Goal: Task Accomplishment & Management: Manage account settings

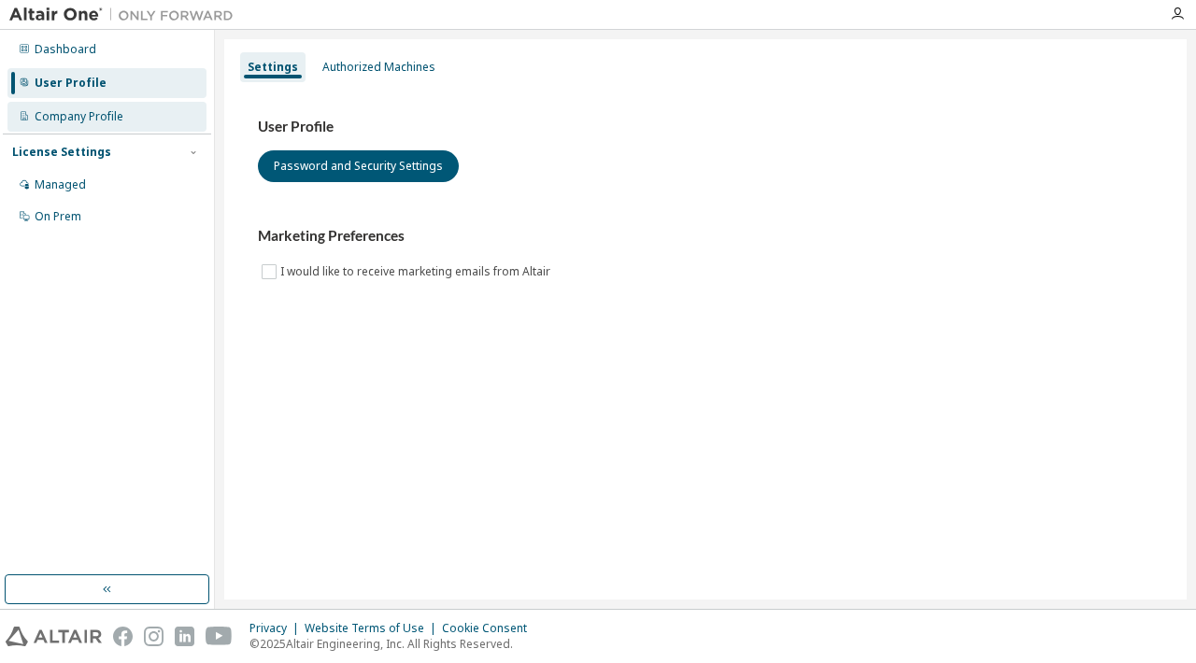
click at [69, 119] on div "Company Profile" at bounding box center [79, 116] width 89 height 15
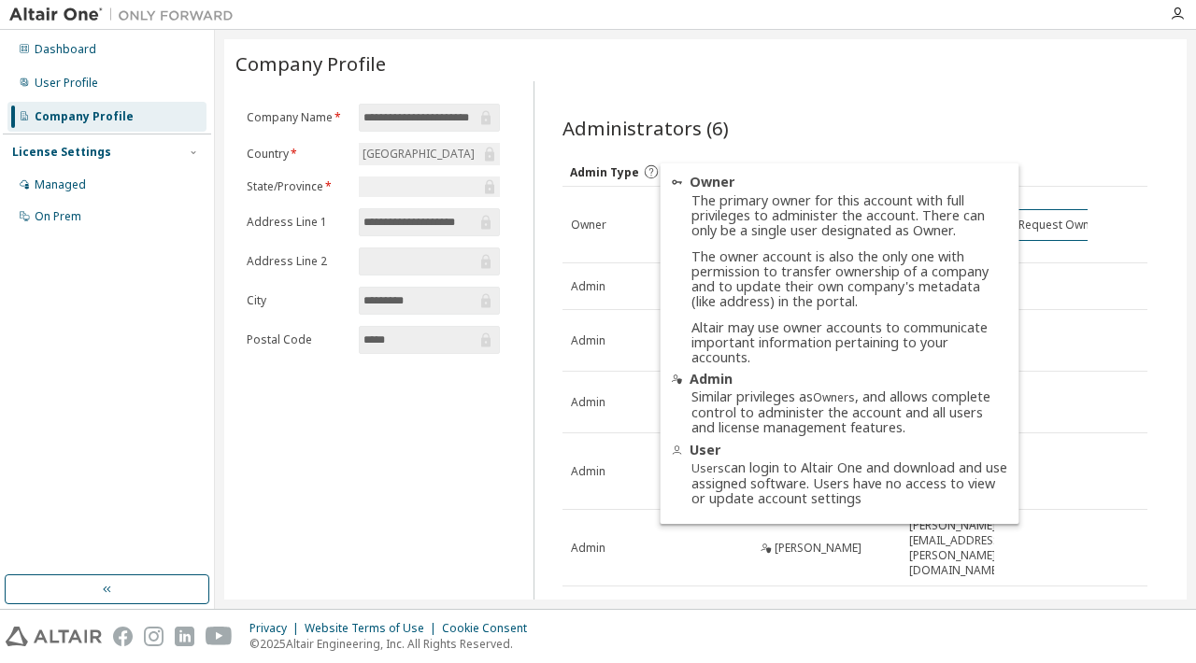
click at [650, 171] on icon at bounding box center [651, 172] width 17 height 17
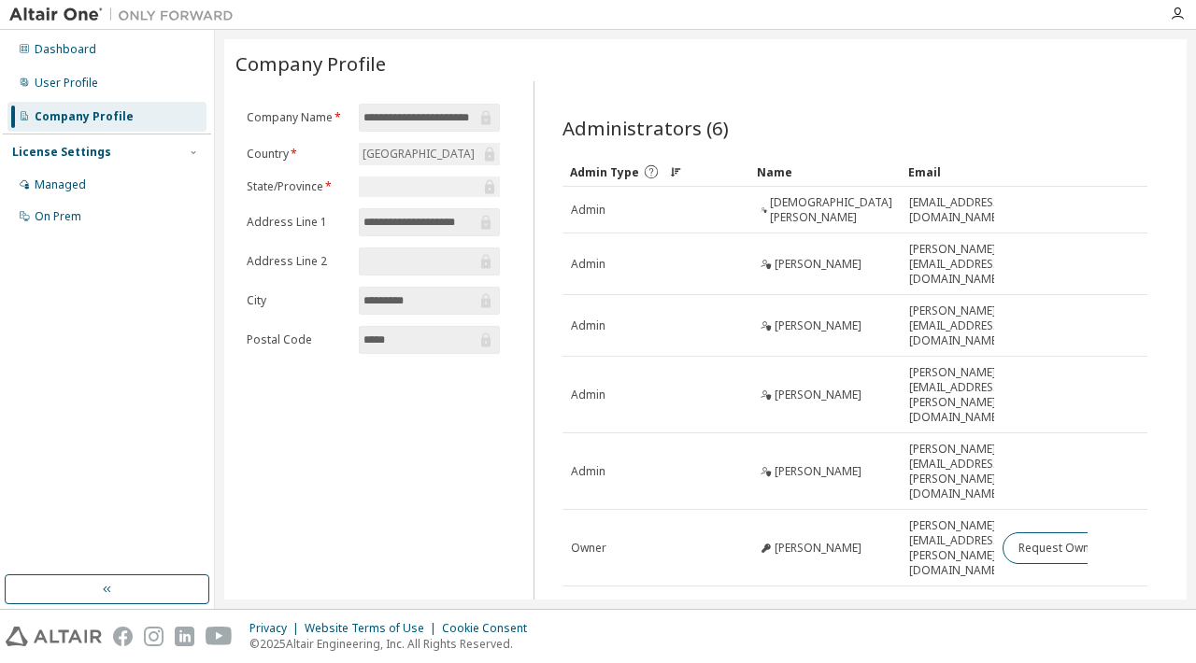
click at [649, 169] on icon at bounding box center [651, 172] width 17 height 17
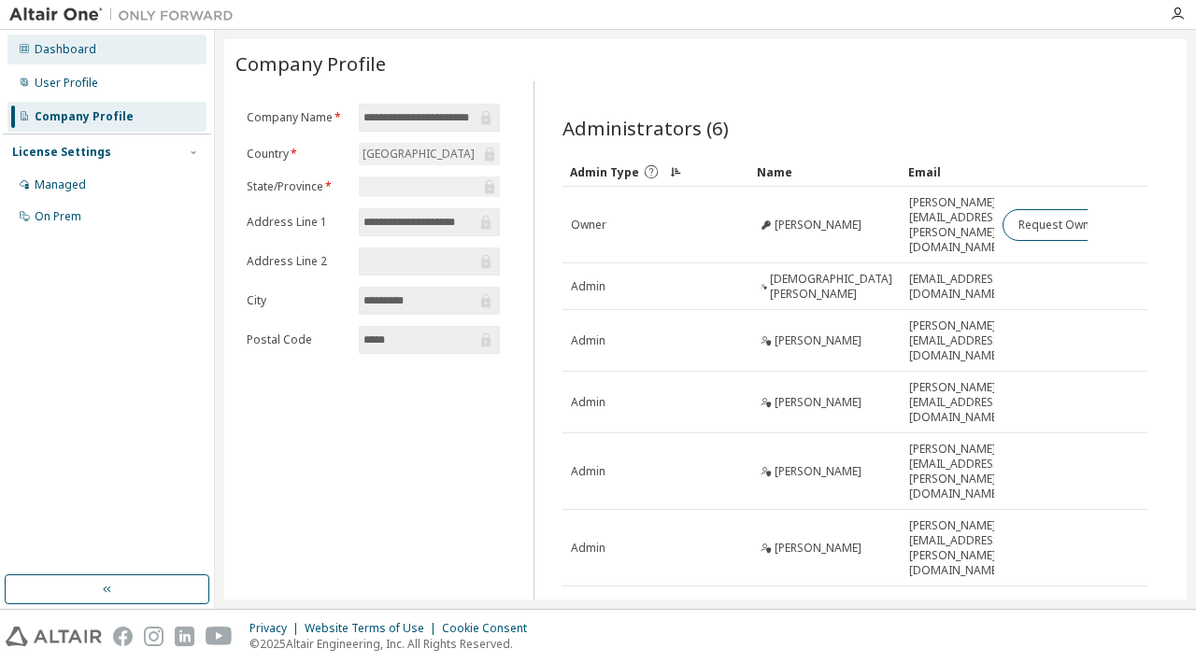
click at [55, 47] on div "Dashboard" at bounding box center [66, 49] width 62 height 15
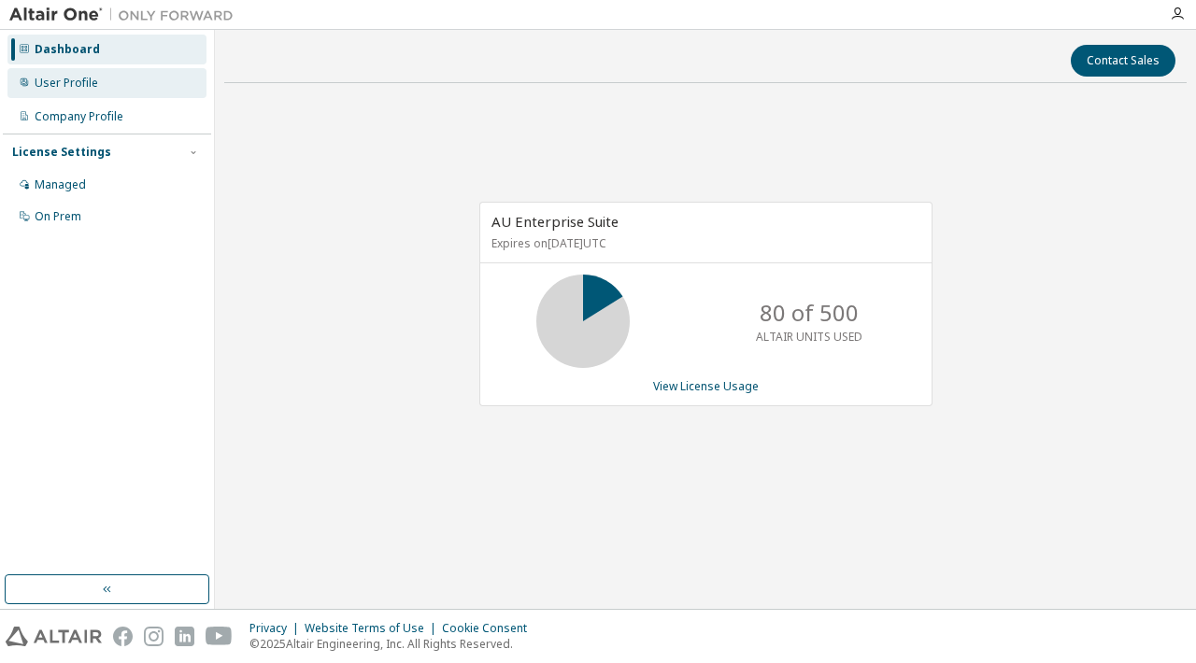
click at [49, 85] on div "User Profile" at bounding box center [67, 83] width 64 height 15
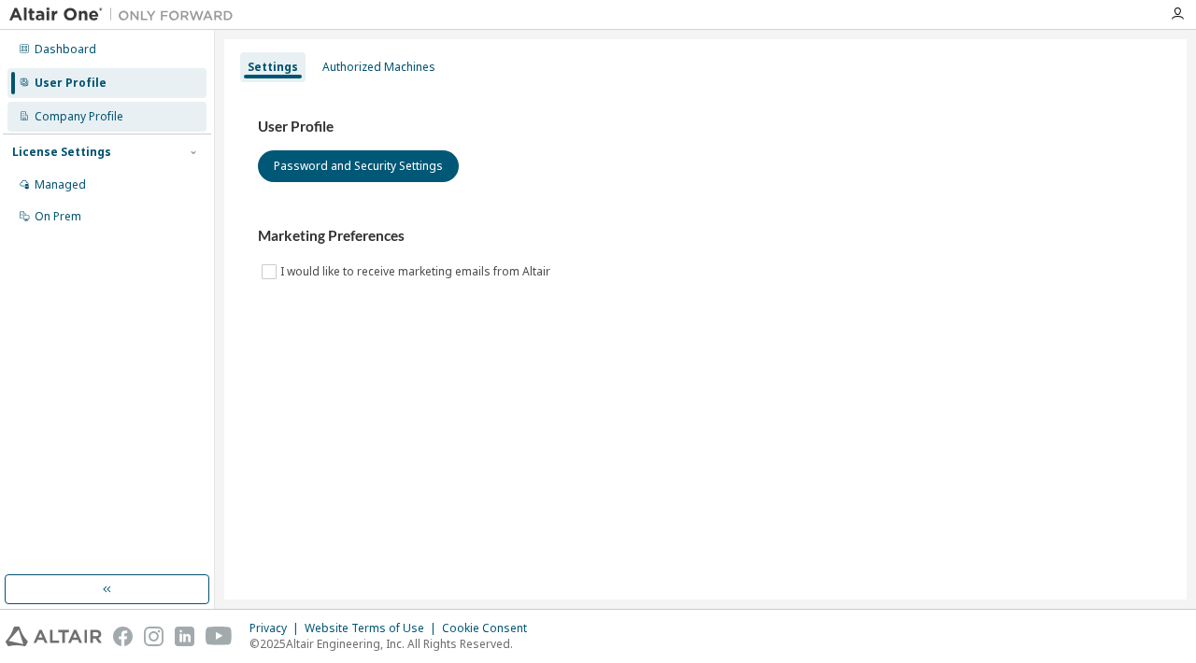
click at [39, 119] on div "Company Profile" at bounding box center [79, 116] width 89 height 15
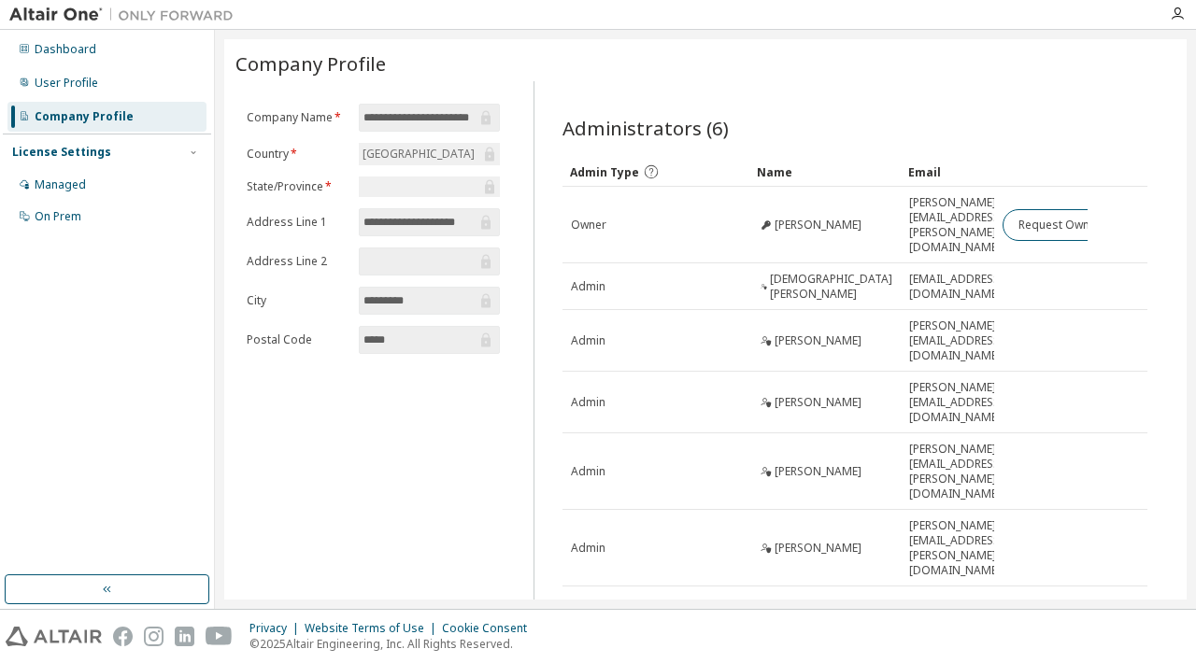
click at [668, 563] on div "**********" at bounding box center [705, 362] width 962 height 646
